Goal: Task Accomplishment & Management: Complete application form

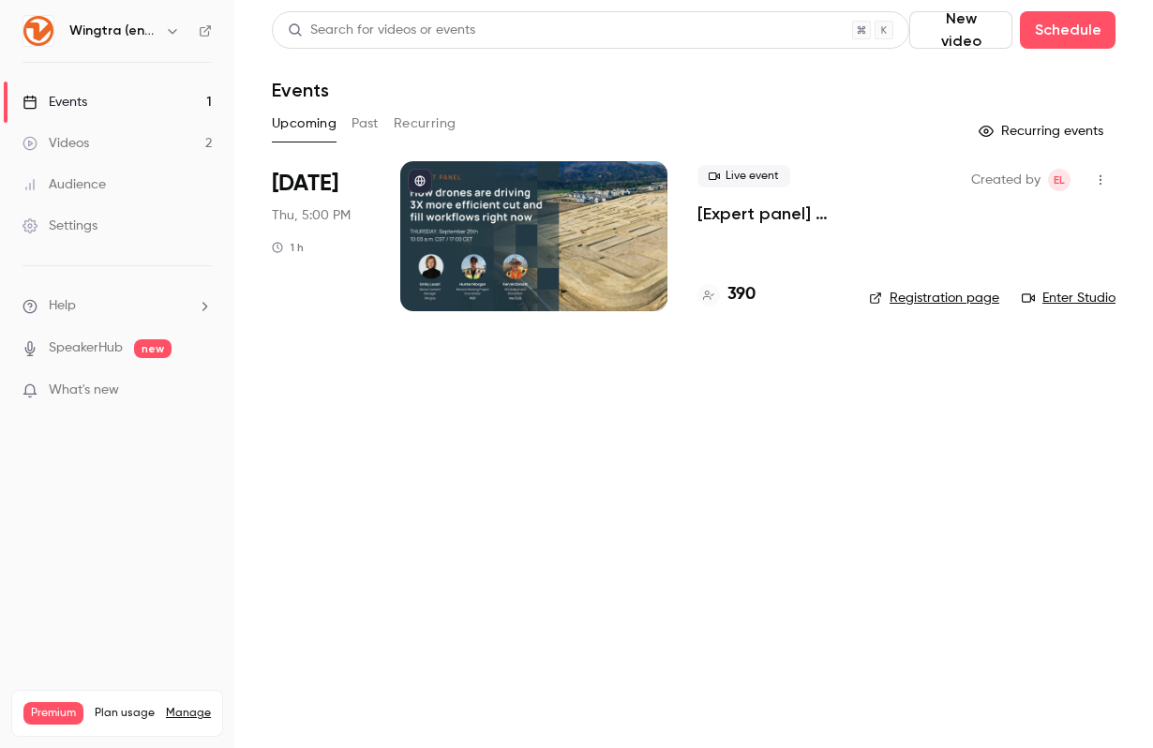
click at [93, 137] on link "Videos 2" at bounding box center [117, 143] width 234 height 41
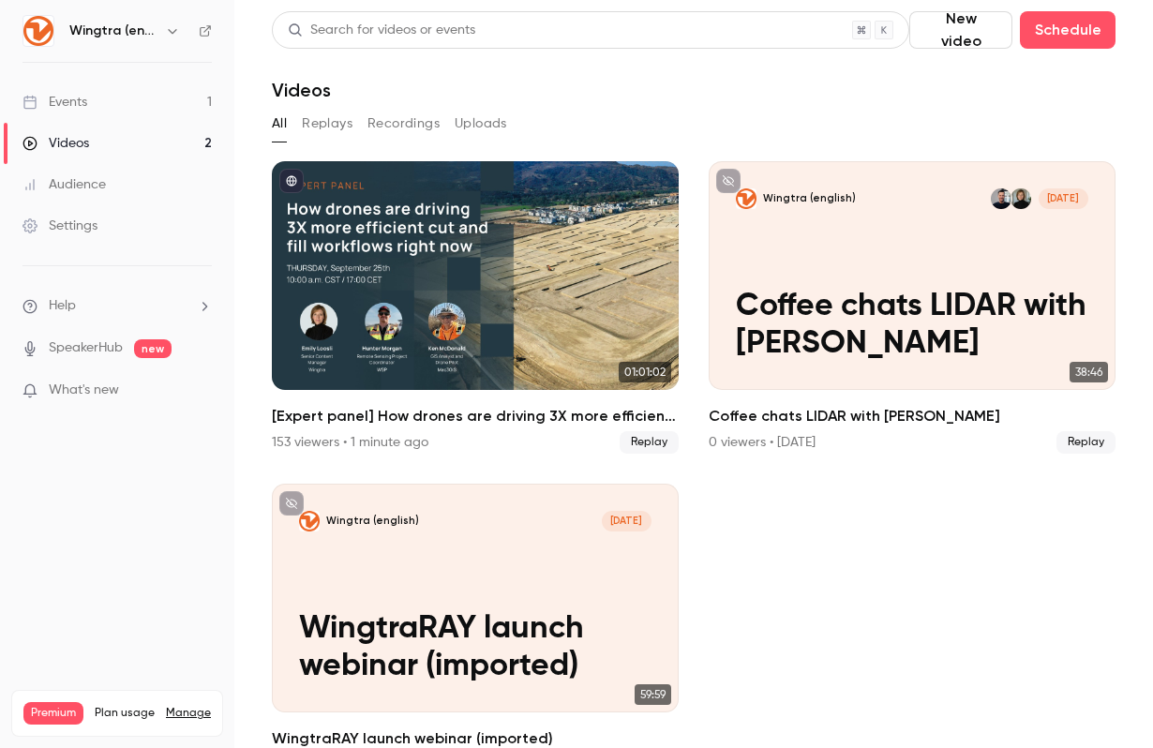
click at [94, 99] on link "Events 1" at bounding box center [117, 102] width 234 height 41
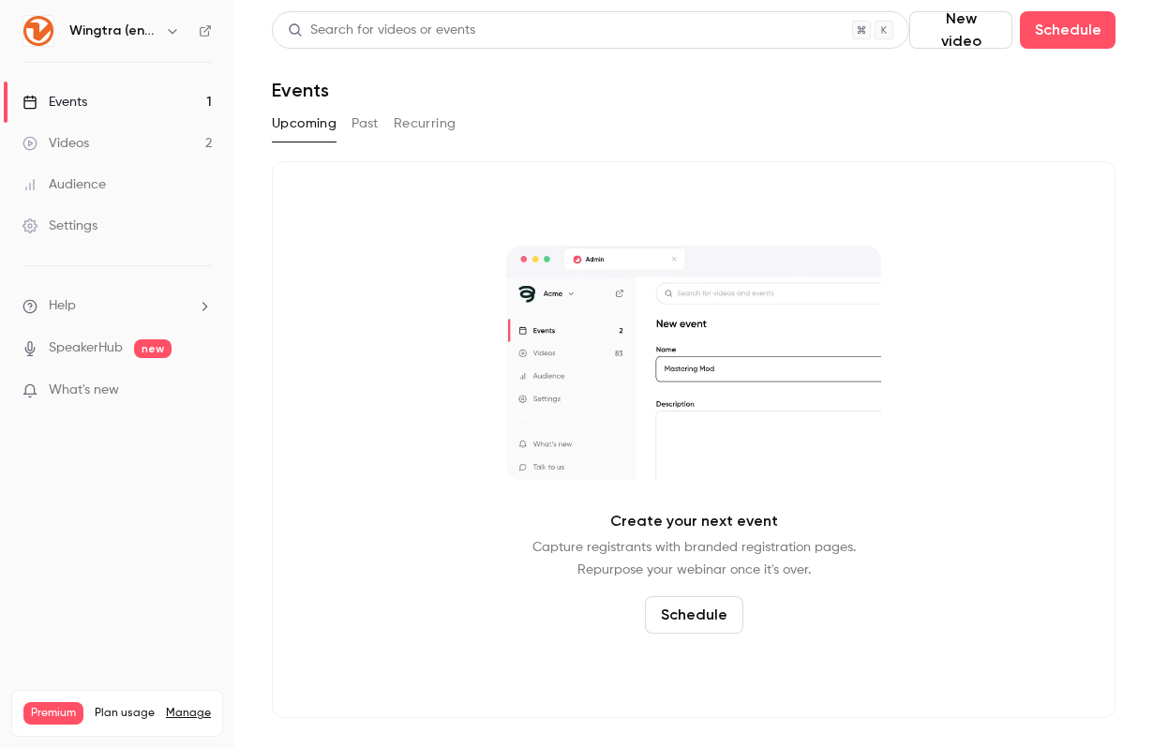
click at [127, 138] on link "Videos 2" at bounding box center [117, 143] width 234 height 41
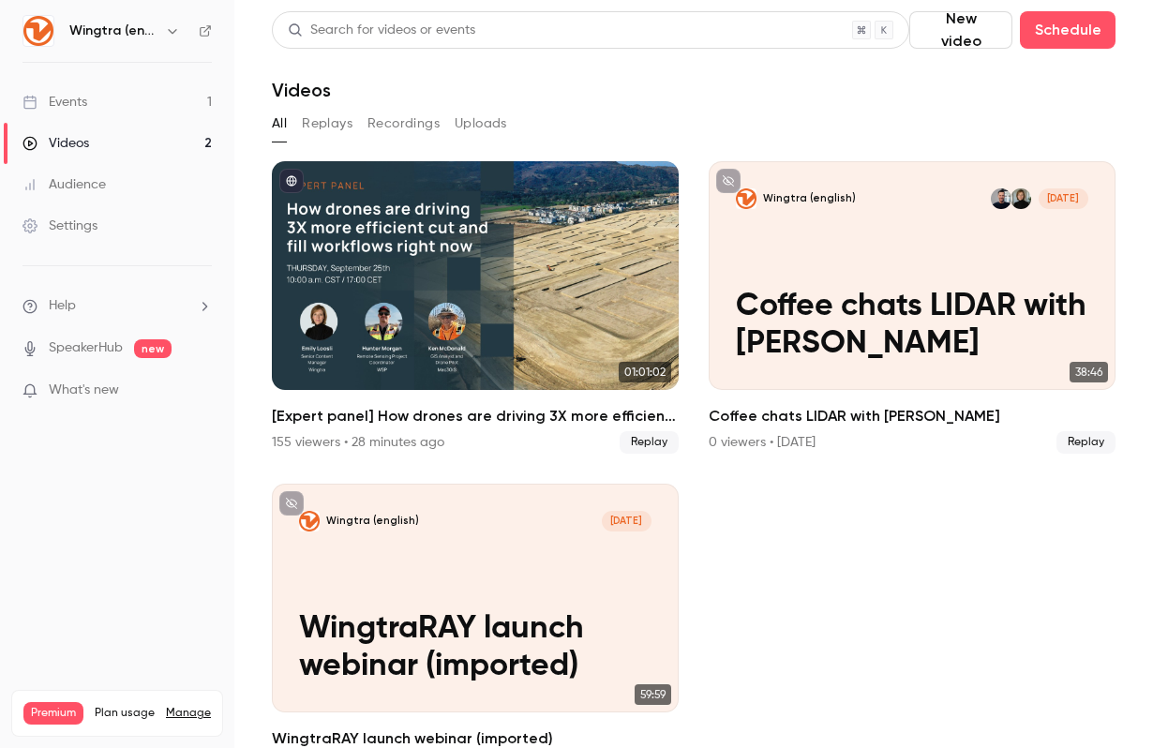
click at [79, 105] on div "Events" at bounding box center [54, 102] width 65 height 19
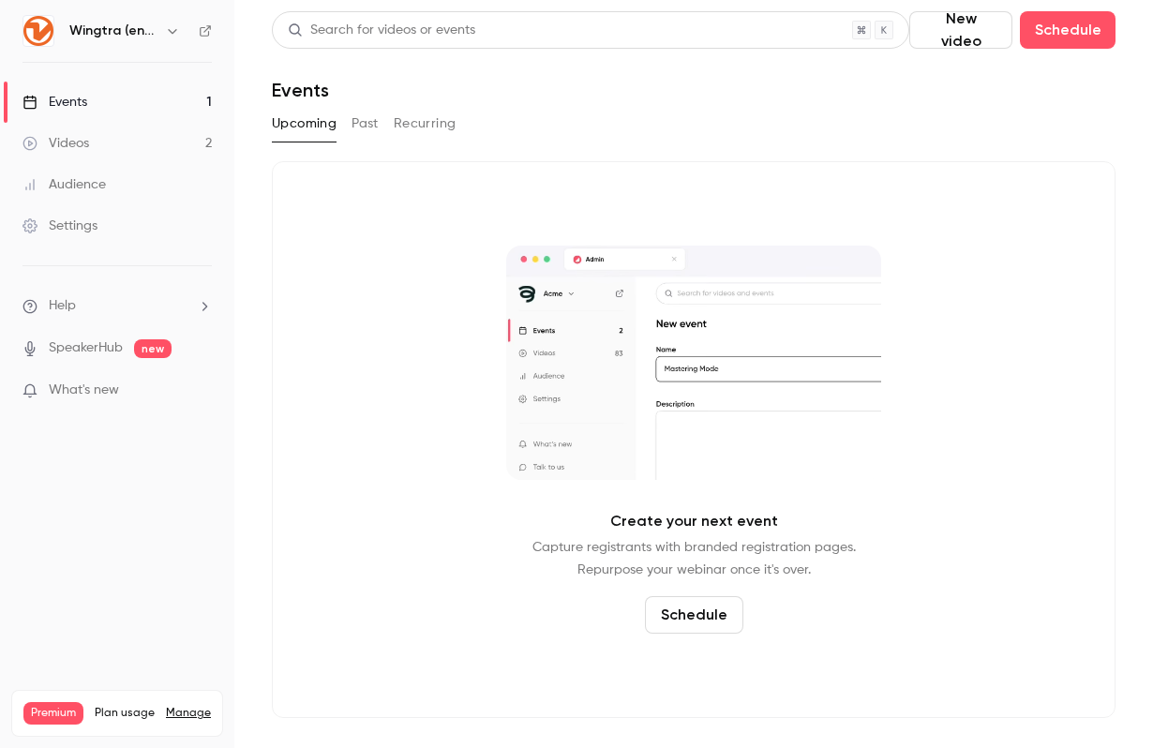
click at [686, 608] on button "Schedule" at bounding box center [694, 614] width 98 height 37
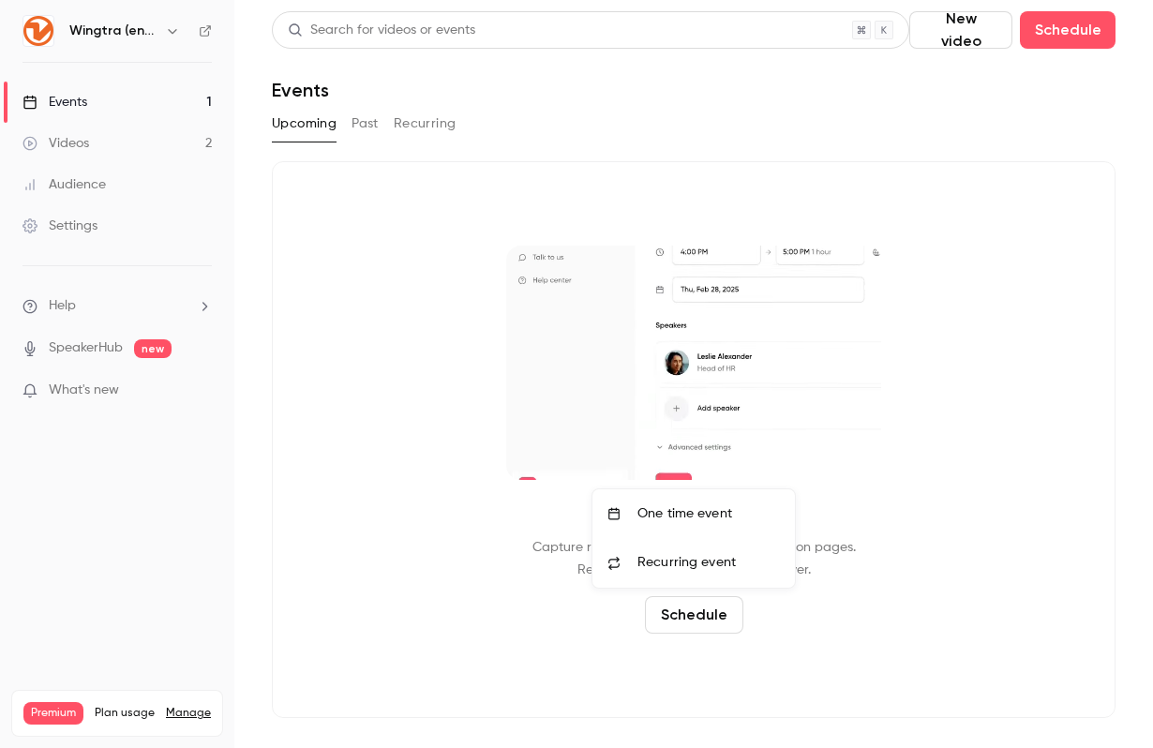
click at [707, 517] on div "One time event" at bounding box center [708, 513] width 142 height 19
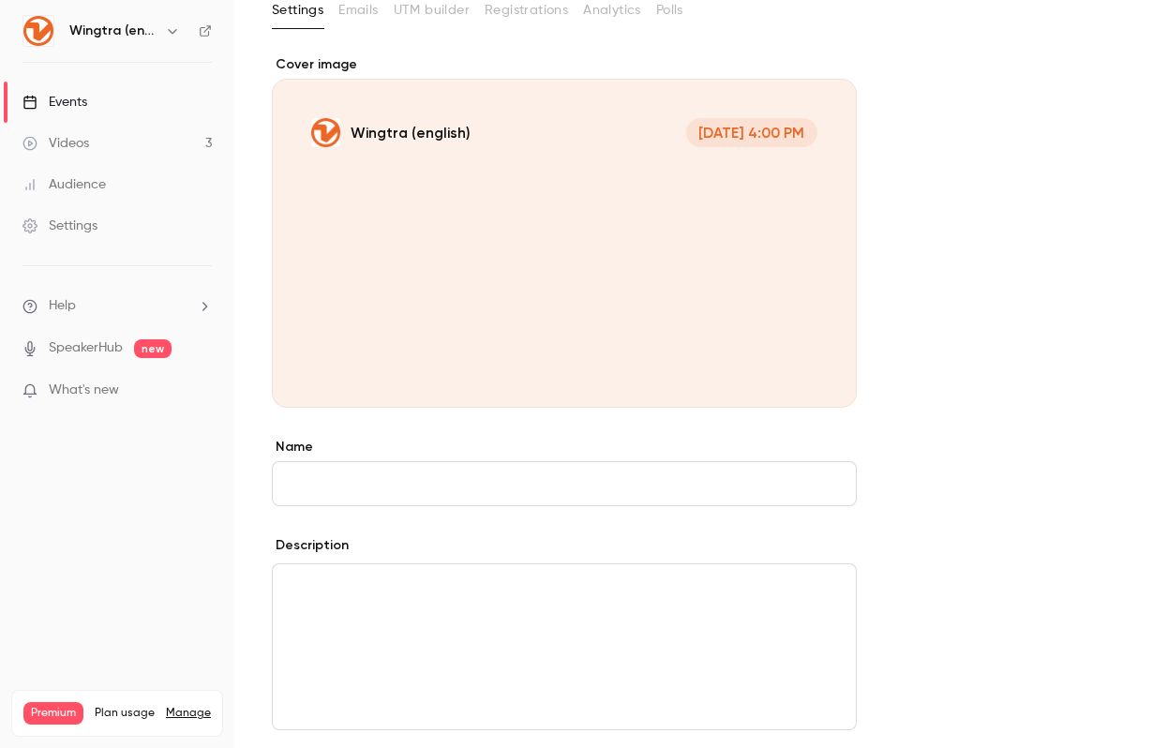
scroll to position [119, 0]
